Goal: Transaction & Acquisition: Register for event/course

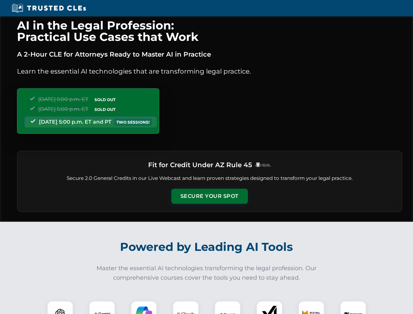
click at [209, 196] on button "Secure Your Spot" at bounding box center [210, 196] width 77 height 15
click at [60, 308] on img at bounding box center [60, 314] width 19 height 19
click at [102, 308] on img at bounding box center [102, 314] width 16 height 16
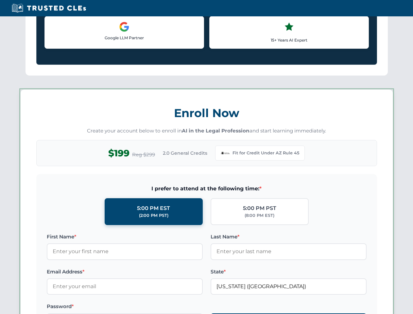
click at [186, 308] on label "Password *" at bounding box center [125, 307] width 156 height 8
